Goal: Task Accomplishment & Management: Use online tool/utility

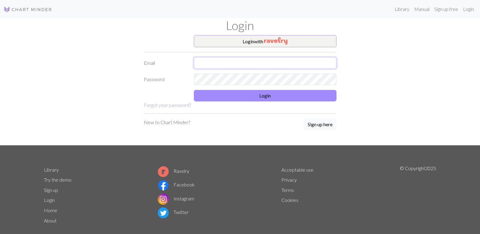
click at [213, 59] on input "text" at bounding box center [265, 63] width 143 height 12
type input "[EMAIL_ADDRESS][DOMAIN_NAME]"
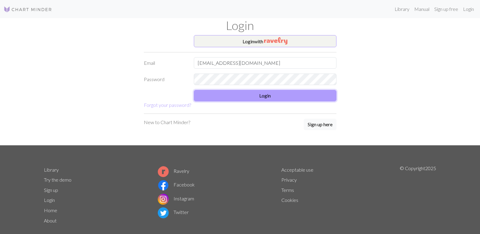
click at [203, 92] on button "Login" at bounding box center [265, 96] width 143 height 12
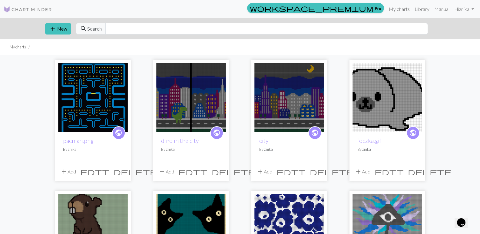
click at [203, 92] on img at bounding box center [191, 98] width 70 height 70
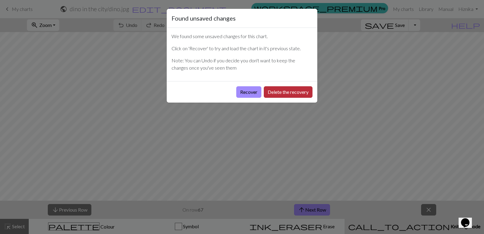
click at [282, 89] on button "Delete the recovery" at bounding box center [288, 92] width 49 height 12
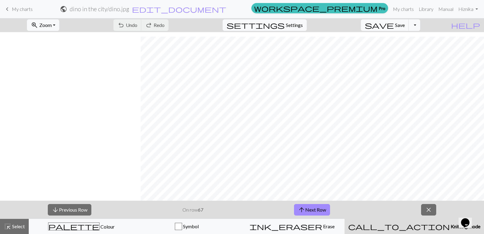
scroll to position [378, 141]
click at [70, 211] on button "arrow_downward Previous Row" at bounding box center [70, 210] width 44 height 12
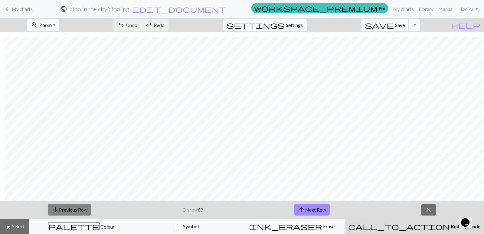
click at [70, 211] on button "arrow_downward Previous Row" at bounding box center [70, 210] width 44 height 12
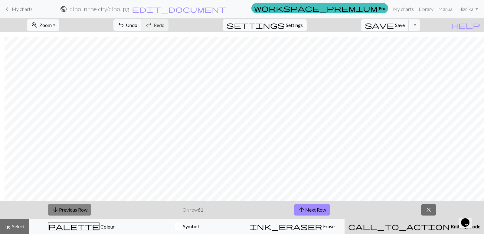
click at [70, 211] on button "arrow_downward Previous Row" at bounding box center [70, 210] width 44 height 12
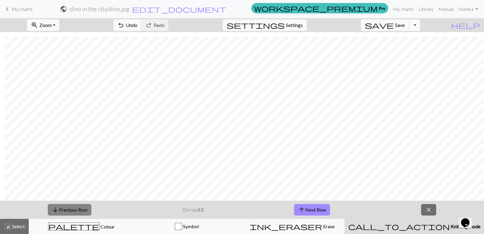
click at [70, 211] on button "arrow_downward Previous Row" at bounding box center [70, 210] width 44 height 12
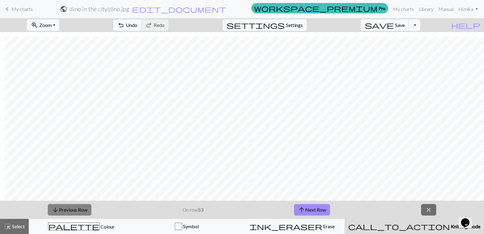
click at [70, 211] on button "arrow_downward Previous Row" at bounding box center [70, 210] width 44 height 12
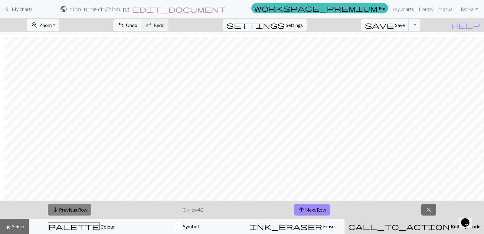
click at [80, 208] on button "arrow_downward Previous Row" at bounding box center [70, 210] width 44 height 12
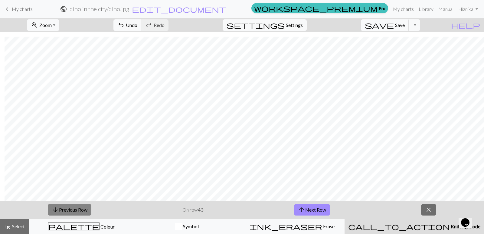
click at [80, 208] on button "arrow_downward Previous Row" at bounding box center [70, 210] width 44 height 12
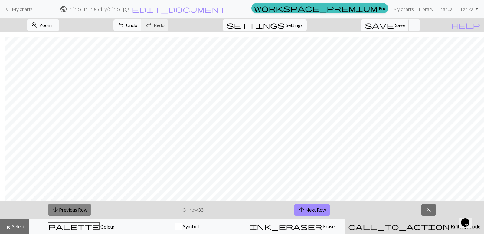
click at [80, 208] on button "arrow_downward Previous Row" at bounding box center [70, 210] width 44 height 12
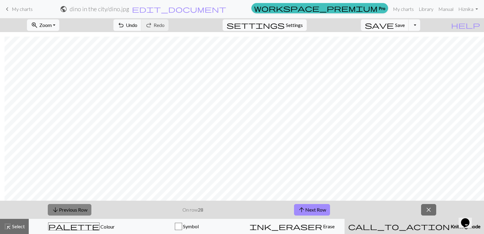
click at [71, 204] on button "arrow_downward Previous Row" at bounding box center [70, 210] width 44 height 12
click at [79, 209] on button "arrow_downward Previous Row" at bounding box center [70, 210] width 44 height 12
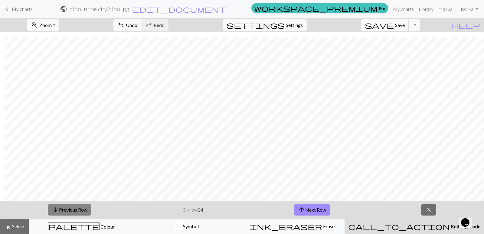
click at [79, 209] on button "arrow_downward Previous Row" at bounding box center [70, 210] width 44 height 12
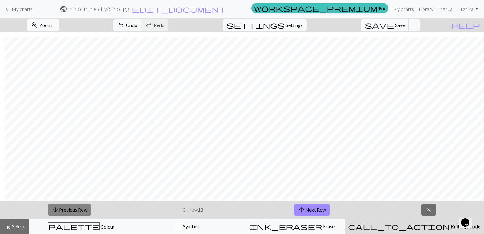
click at [77, 210] on button "arrow_downward Previous Row" at bounding box center [70, 210] width 44 height 12
click at [322, 207] on button "arrow_upward Next Row" at bounding box center [312, 210] width 36 height 12
click at [405, 24] on span "Save" at bounding box center [400, 25] width 10 height 6
click at [320, 209] on button "arrow_upward Next Row" at bounding box center [312, 210] width 36 height 12
click at [405, 22] on button "save Save Save" at bounding box center [385, 25] width 48 height 12
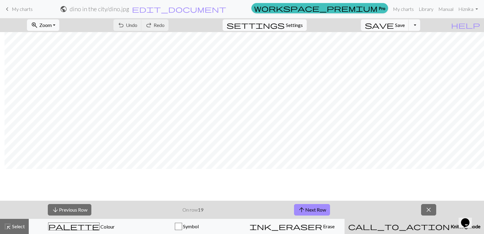
scroll to position [341, 141]
click at [315, 207] on button "arrow_upward Next Row" at bounding box center [312, 210] width 36 height 12
click at [67, 213] on button "arrow_downward Previous Row" at bounding box center [70, 210] width 44 height 12
click at [103, 223] on div "palette Colour Colour" at bounding box center [81, 227] width 97 height 8
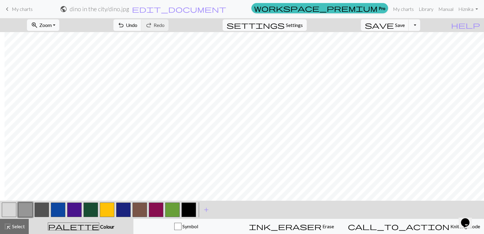
click at [25, 210] on button "button" at bounding box center [25, 210] width 15 height 15
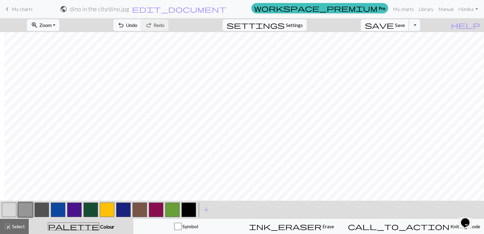
click at [404, 27] on button "save Save Save" at bounding box center [385, 25] width 48 height 12
click at [405, 24] on span "Save" at bounding box center [400, 25] width 10 height 6
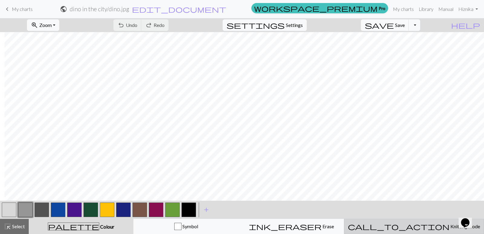
click at [413, 226] on span "call_to_action" at bounding box center [399, 226] width 102 height 8
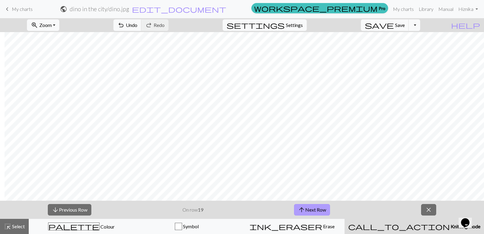
click at [301, 207] on span "arrow_upward" at bounding box center [301, 210] width 7 height 8
click at [405, 23] on span "Save" at bounding box center [400, 25] width 10 height 6
click at [305, 205] on button "arrow_upward Next Row" at bounding box center [312, 210] width 36 height 12
click at [394, 22] on span "save" at bounding box center [379, 25] width 29 height 8
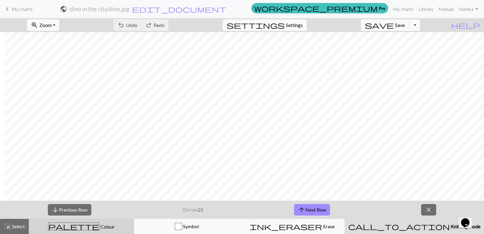
click at [82, 221] on button "palette Colour Colour" at bounding box center [81, 226] width 105 height 15
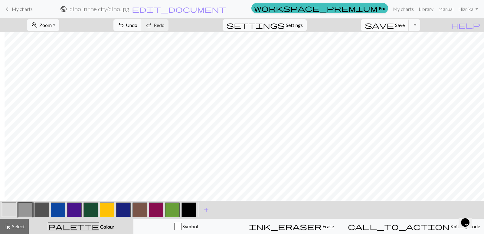
click at [404, 23] on button "save Save Save" at bounding box center [385, 25] width 48 height 12
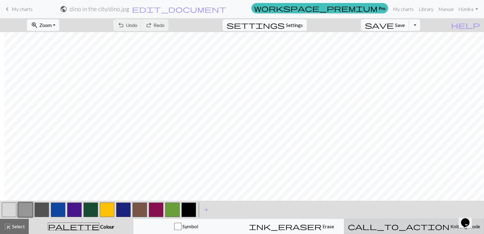
click at [415, 223] on span "call_to_action" at bounding box center [399, 226] width 102 height 8
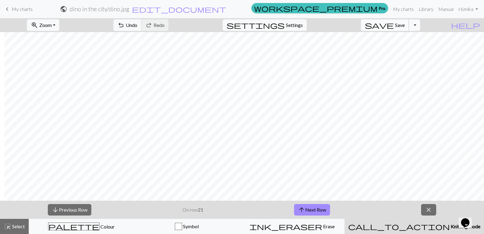
click at [405, 22] on span "Save" at bounding box center [400, 25] width 10 height 6
click at [310, 208] on button "arrow_upward Next Row" at bounding box center [312, 210] width 36 height 12
click at [405, 26] on span "Save" at bounding box center [400, 25] width 10 height 6
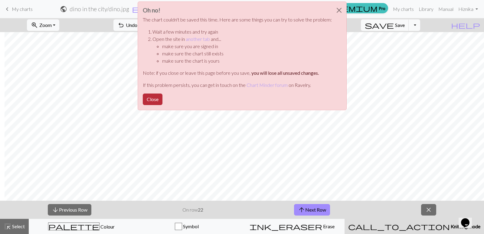
click at [154, 102] on button "Close" at bounding box center [153, 100] width 20 height 12
